Goal: Find specific page/section: Find specific page/section

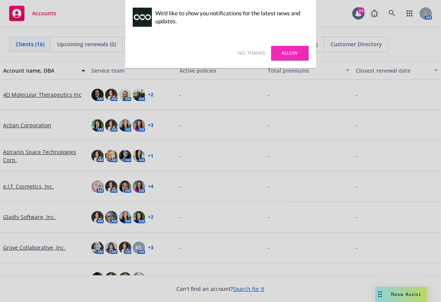
click at [258, 54] on link "No, thanks" at bounding box center [251, 53] width 27 height 7
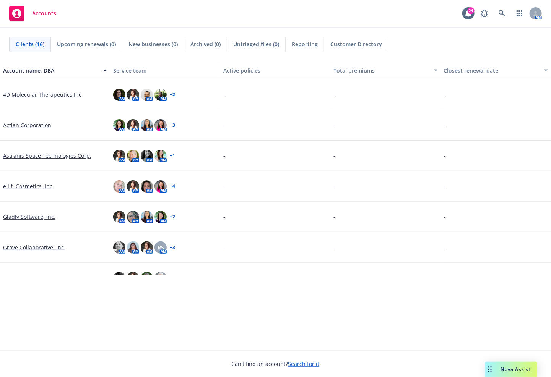
drag, startPoint x: 425, startPoint y: 2, endPoint x: 39, endPoint y: 299, distance: 486.2
click at [39, 299] on div "Account name, DBA Service team Active policies Total premiums Closest renewal d…" at bounding box center [275, 206] width 551 height 290
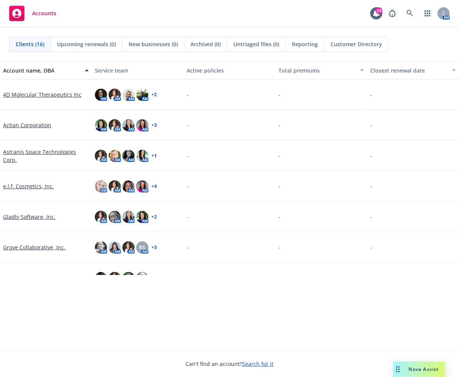
click at [407, 302] on span "Nova Assist" at bounding box center [424, 369] width 30 height 7
